Goal: Navigation & Orientation: Find specific page/section

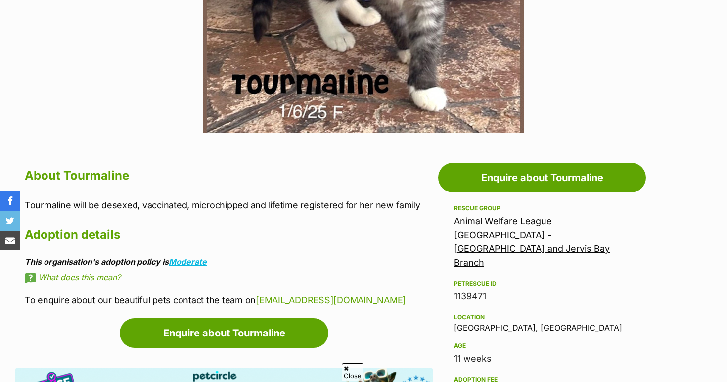
scroll to position [484, 0]
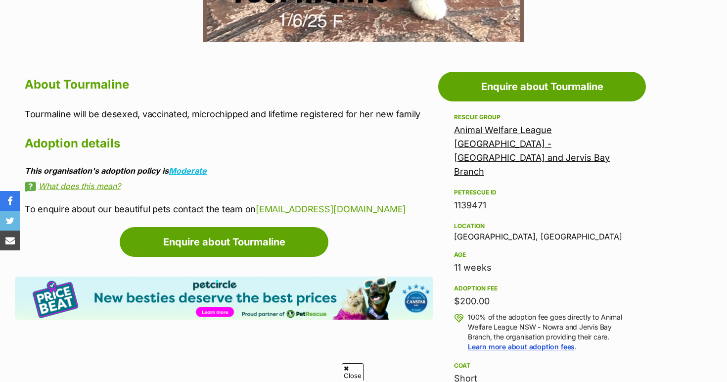
click at [492, 220] on div "Location Nowra, NSW" at bounding box center [542, 230] width 176 height 21
drag, startPoint x: 494, startPoint y: 211, endPoint x: 482, endPoint y: 228, distance: 21.0
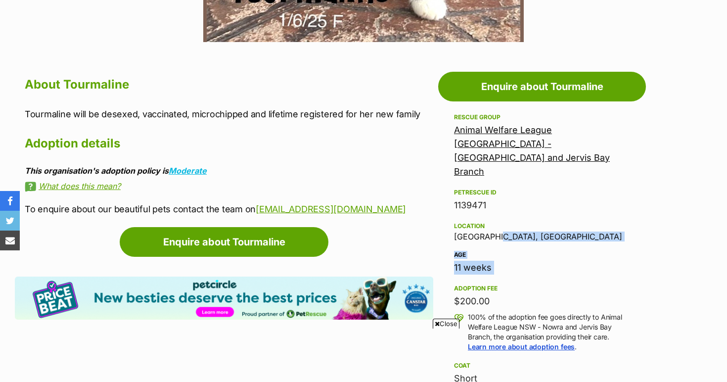
click at [482, 228] on div "Rescue group Animal Welfare League NSW - Nowra and Jervis Bay Branch PetRescue …" at bounding box center [542, 298] width 176 height 375
click at [482, 251] on div "Age" at bounding box center [542, 255] width 176 height 8
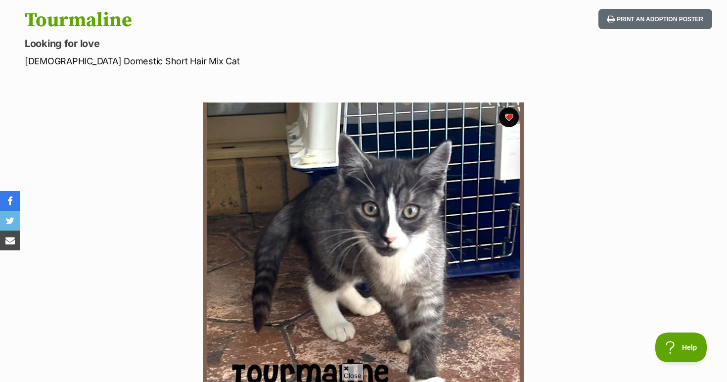
scroll to position [105, 0]
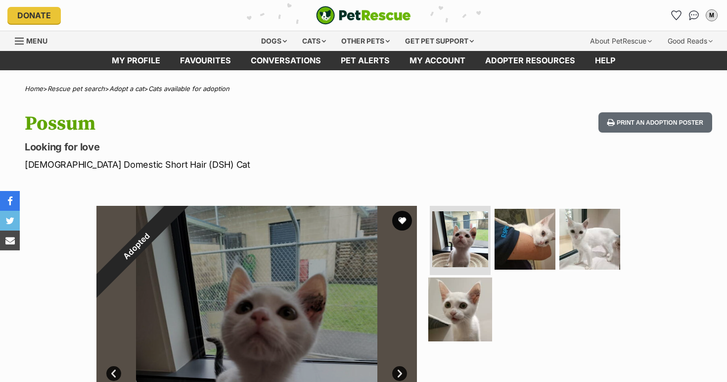
click at [470, 301] on img at bounding box center [460, 309] width 64 height 64
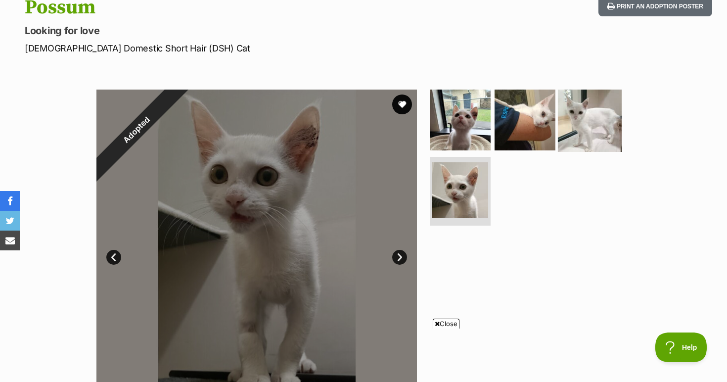
click at [581, 147] on img at bounding box center [590, 120] width 64 height 64
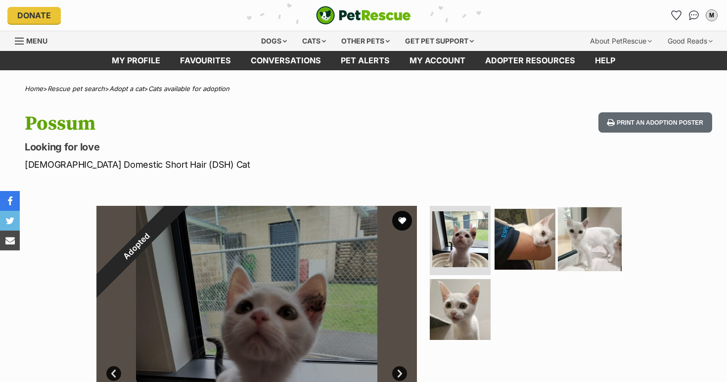
click at [592, 242] on img at bounding box center [590, 239] width 64 height 64
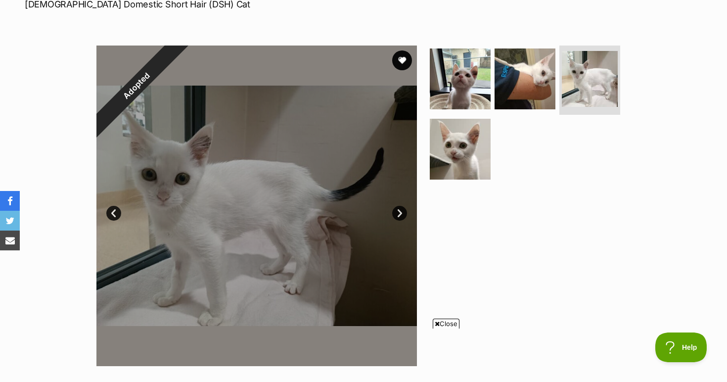
scroll to position [171, 0]
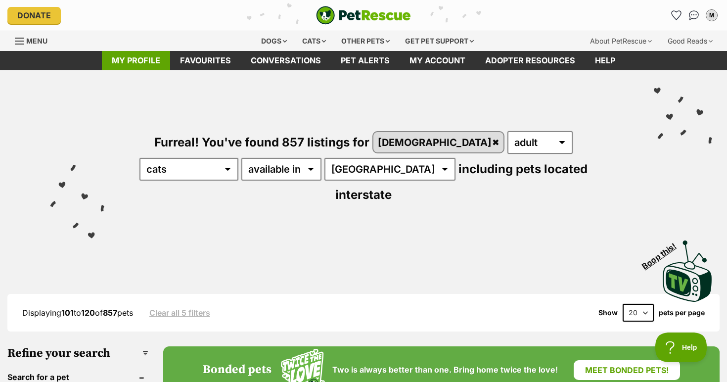
click at [128, 53] on link "My profile" at bounding box center [136, 60] width 68 height 19
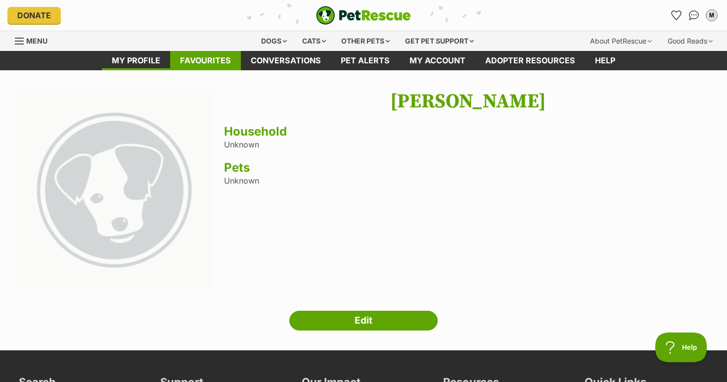
click at [195, 59] on link "Favourites" at bounding box center [205, 60] width 71 height 19
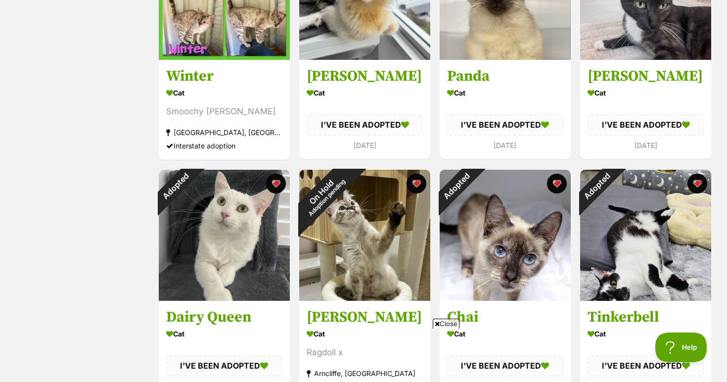
scroll to position [1000, 0]
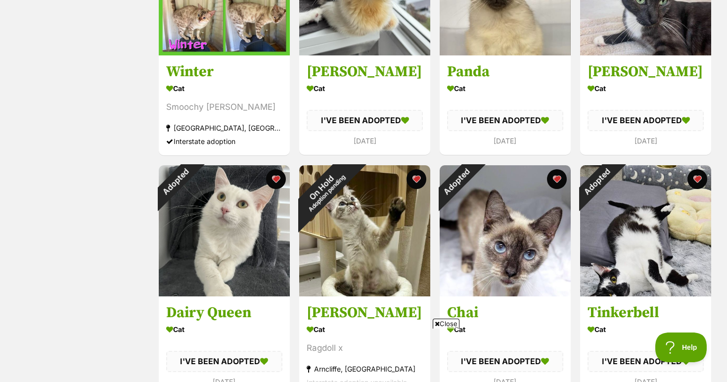
click at [438, 325] on span "Close" at bounding box center [446, 324] width 27 height 10
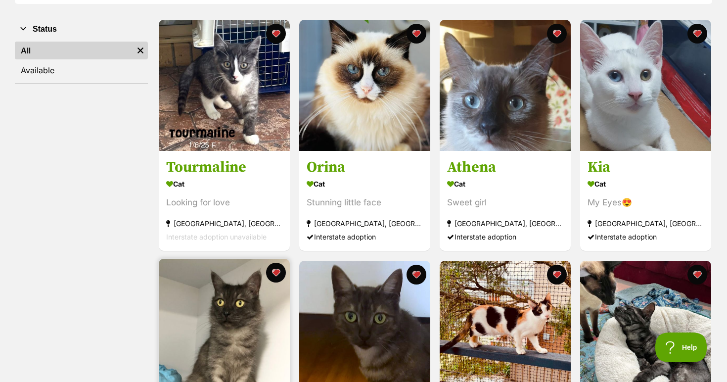
scroll to position [181, 0]
